Goal: Information Seeking & Learning: Find specific fact

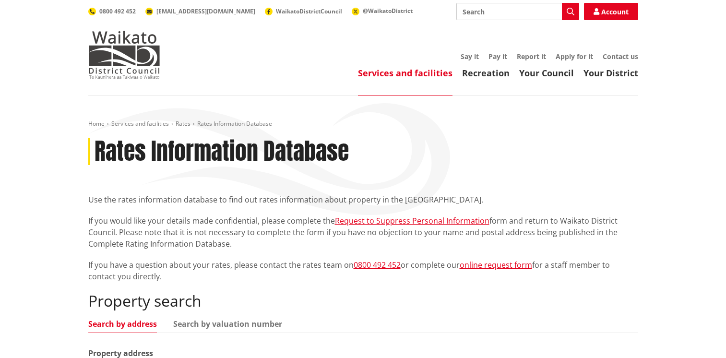
scroll to position [250, 0]
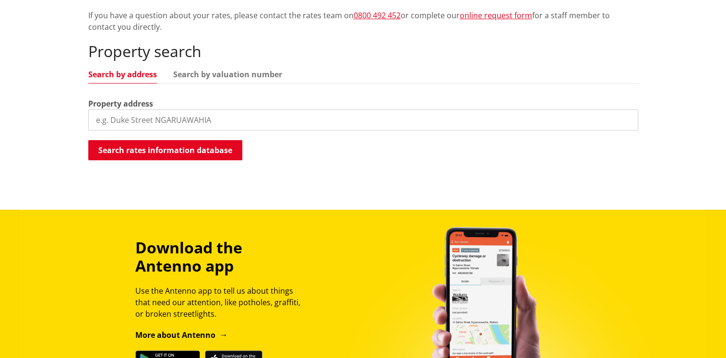
click at [106, 119] on input "search" at bounding box center [363, 119] width 550 height 21
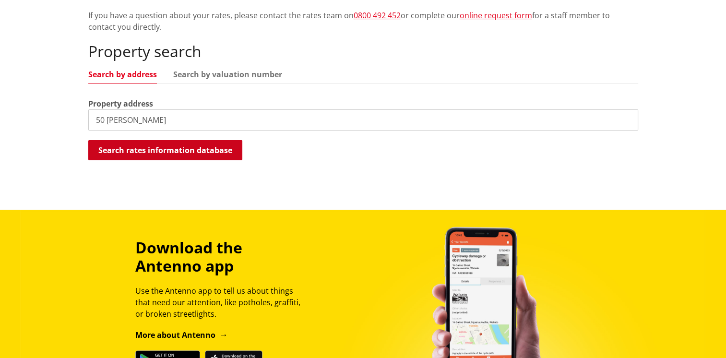
click at [118, 149] on button "Search rates information database" at bounding box center [165, 150] width 154 height 20
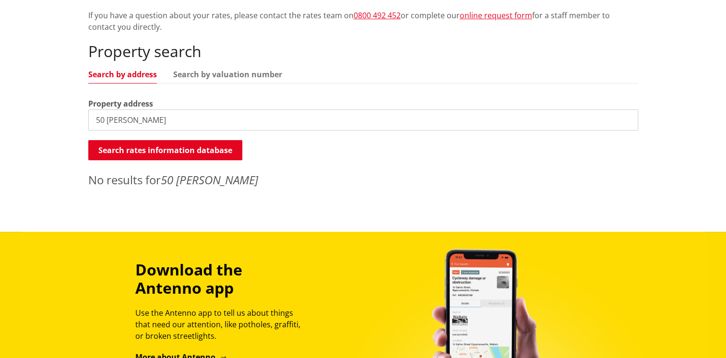
click at [171, 120] on input "50 Fernando Drtiver Tamahere" at bounding box center [363, 119] width 550 height 21
click at [170, 119] on input "50 Fernando Drtiver Tamahere" at bounding box center [363, 119] width 550 height 21
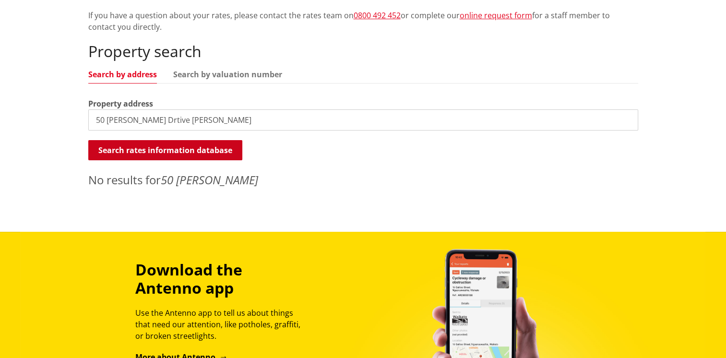
type input "50 Fernando Drtive Tamahere"
click at [159, 149] on button "Search rates information database" at bounding box center [165, 150] width 154 height 20
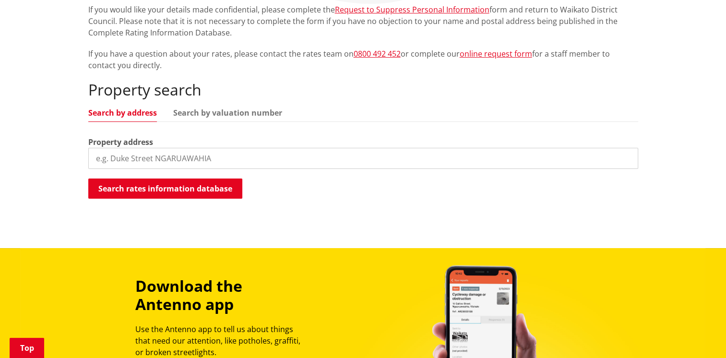
scroll to position [230, 0]
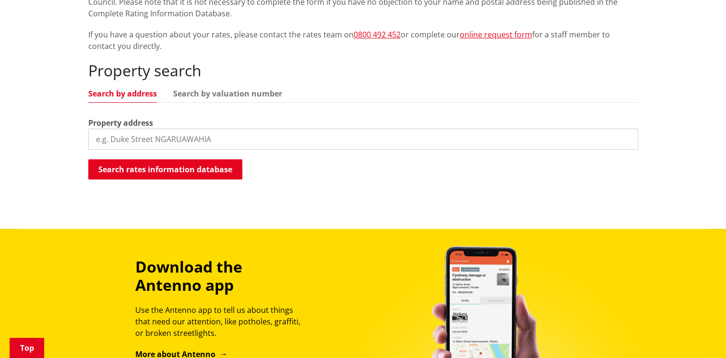
click at [88, 97] on link "Search by address" at bounding box center [122, 94] width 69 height 8
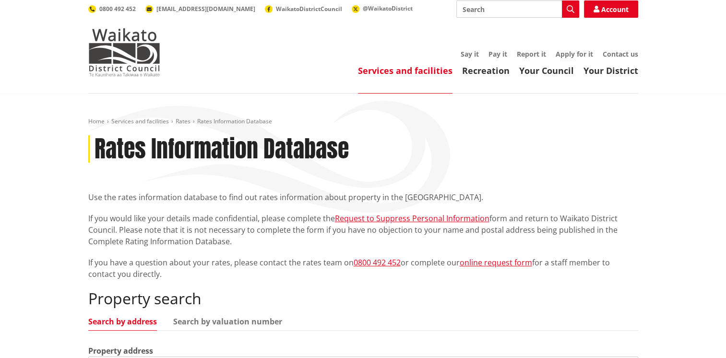
scroll to position [0, 0]
